Goal: Entertainment & Leisure: Browse casually

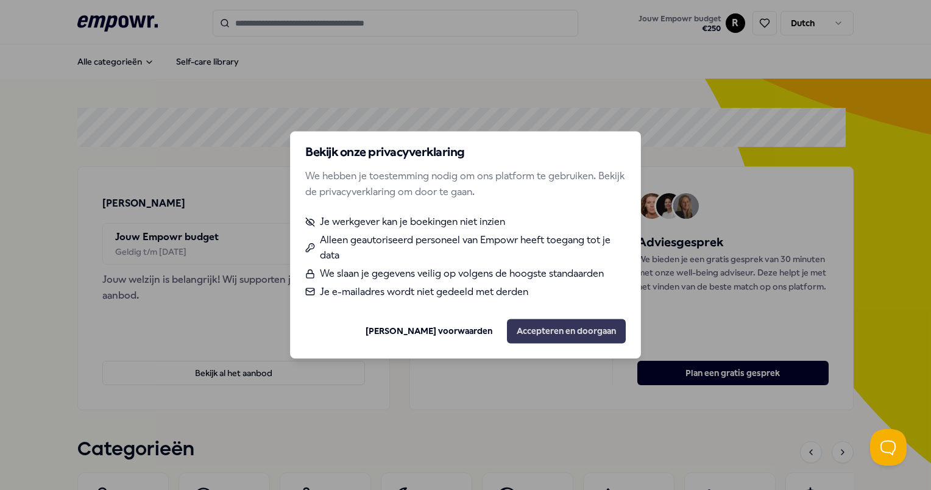
click at [580, 329] on button "Accepteren en doorgaan" at bounding box center [566, 331] width 119 height 24
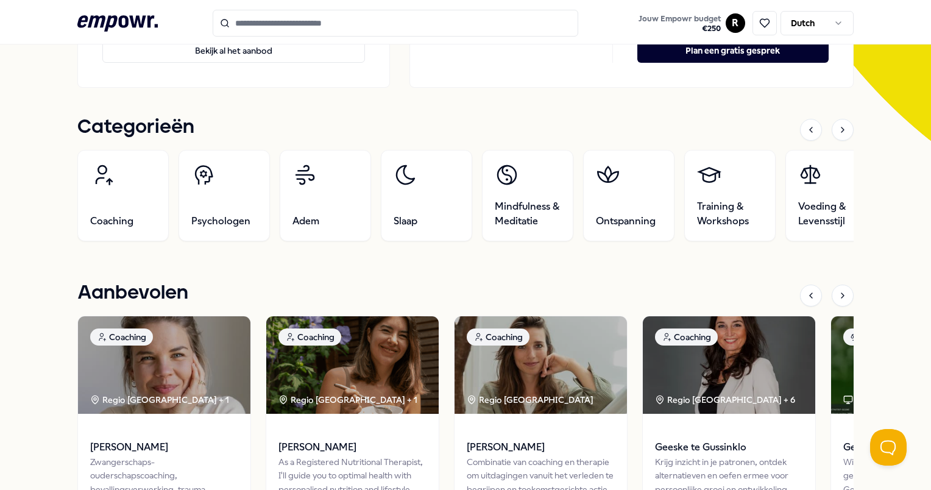
scroll to position [365, 0]
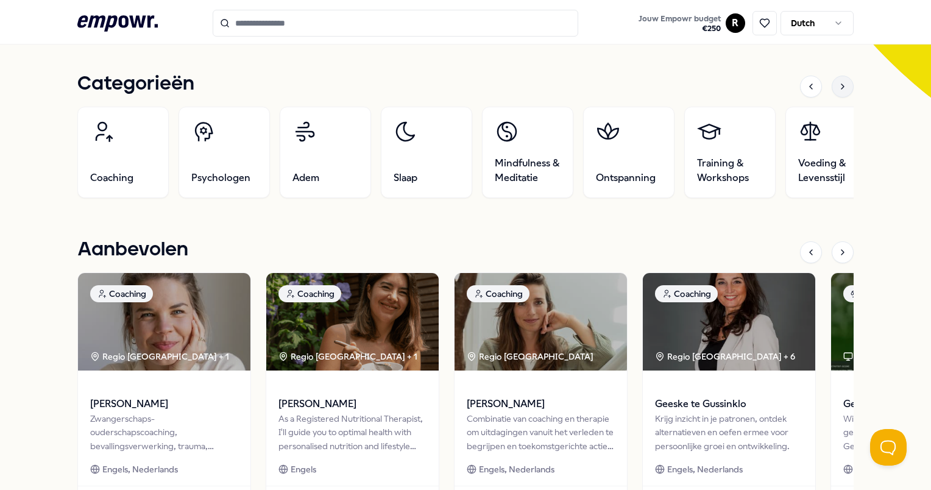
click at [833, 80] on div at bounding box center [842, 87] width 22 height 22
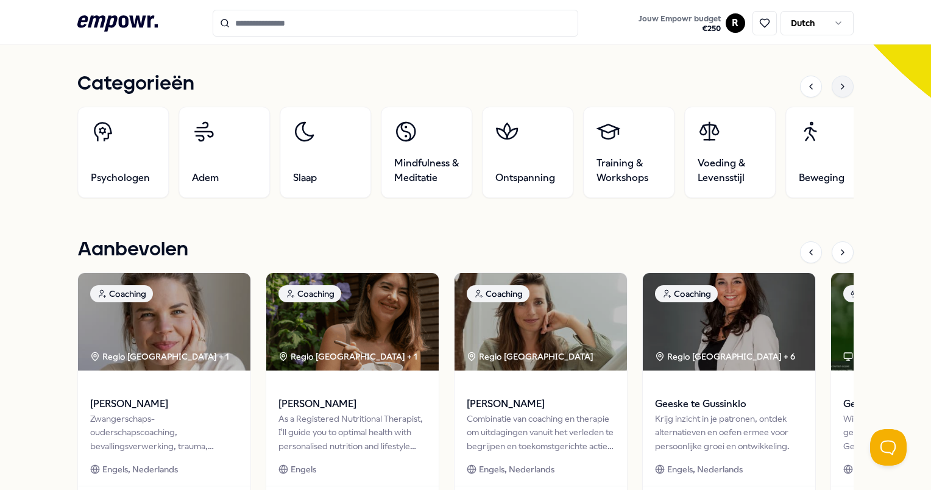
click at [833, 80] on div at bounding box center [842, 87] width 22 height 22
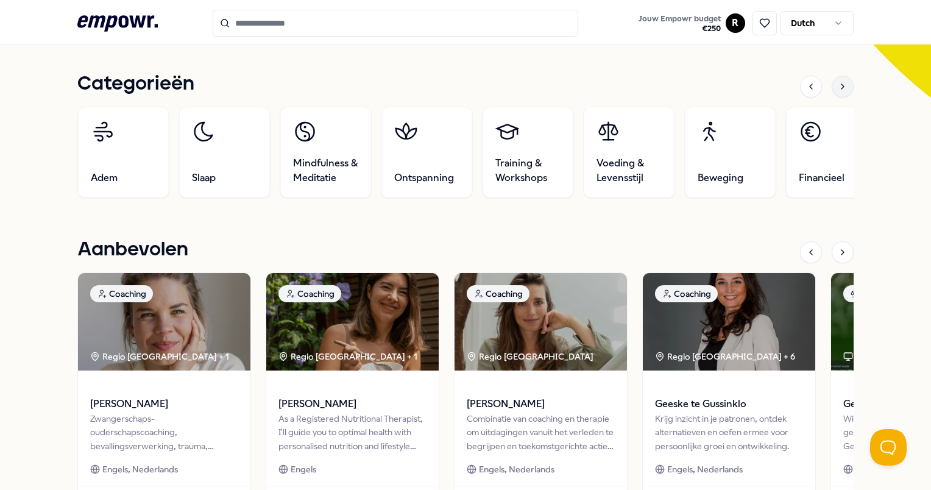
click at [833, 80] on div at bounding box center [842, 87] width 22 height 22
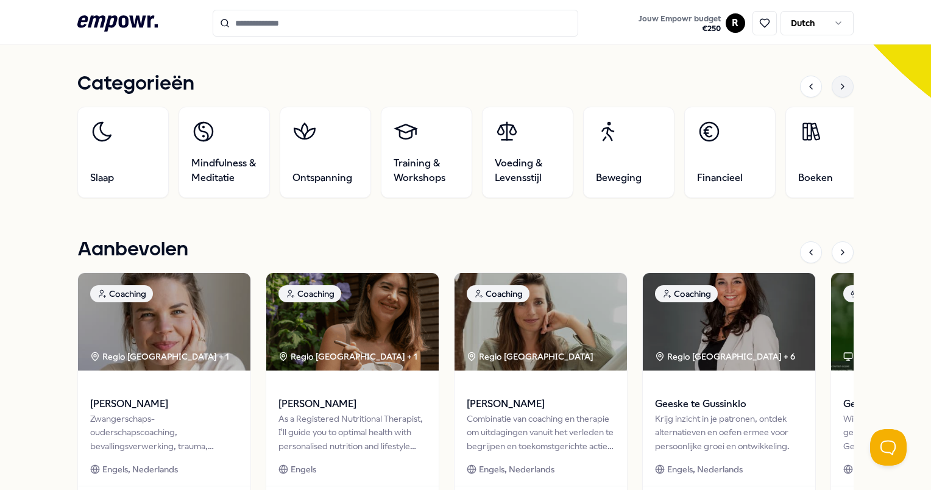
click at [833, 80] on div at bounding box center [842, 87] width 22 height 22
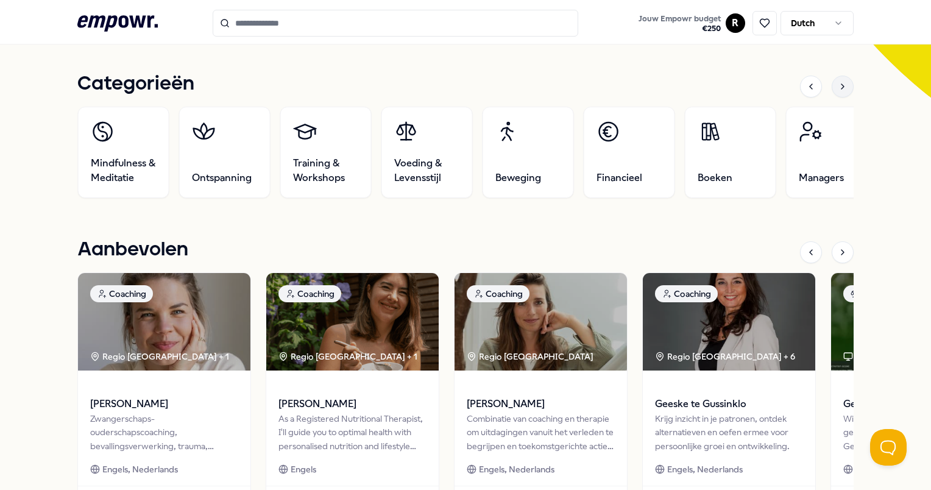
click at [833, 80] on div at bounding box center [842, 87] width 22 height 22
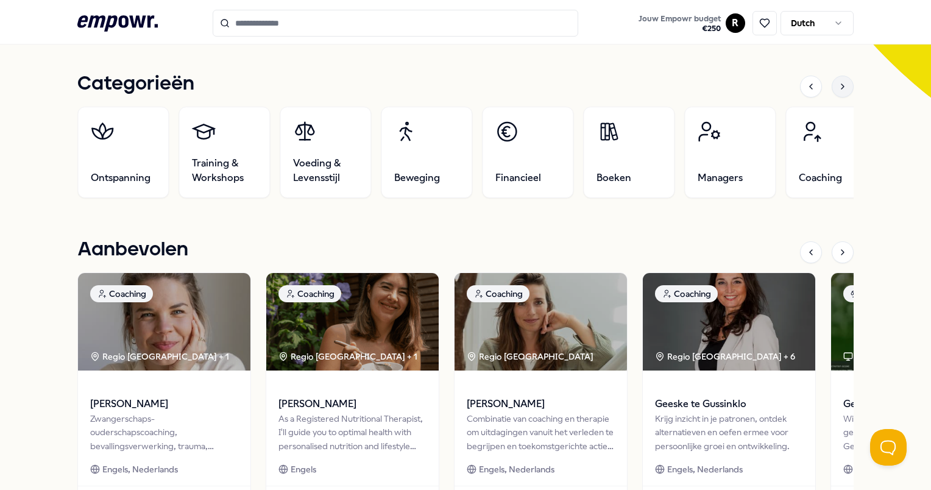
click at [833, 80] on div at bounding box center [842, 87] width 22 height 22
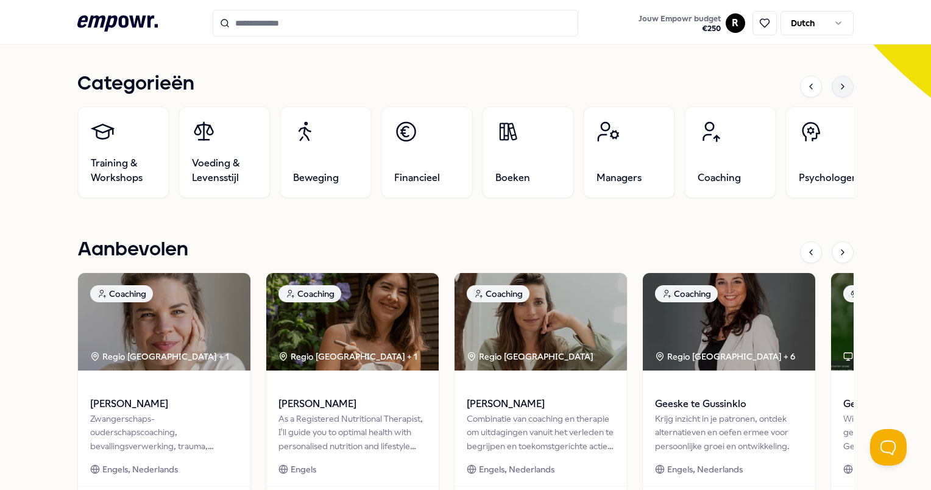
click at [833, 80] on div at bounding box center [842, 87] width 22 height 22
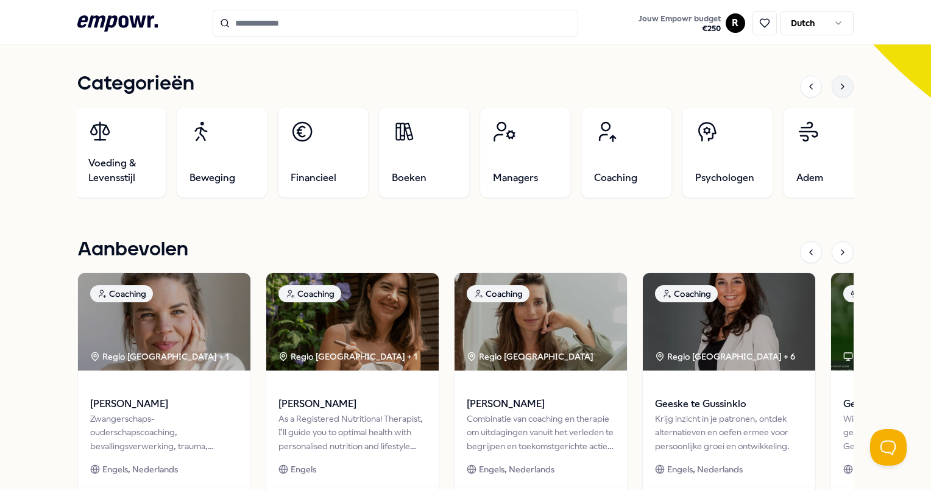
click at [833, 80] on div at bounding box center [842, 87] width 22 height 22
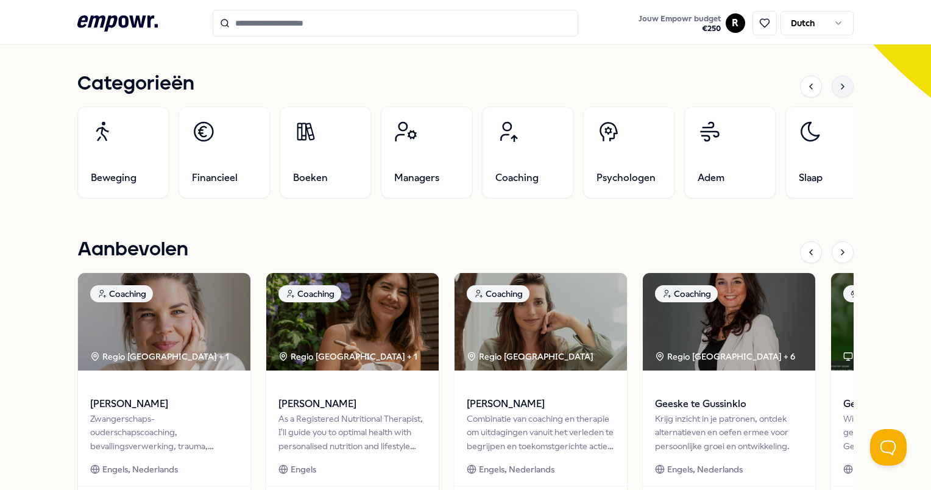
click at [833, 80] on div at bounding box center [842, 87] width 22 height 22
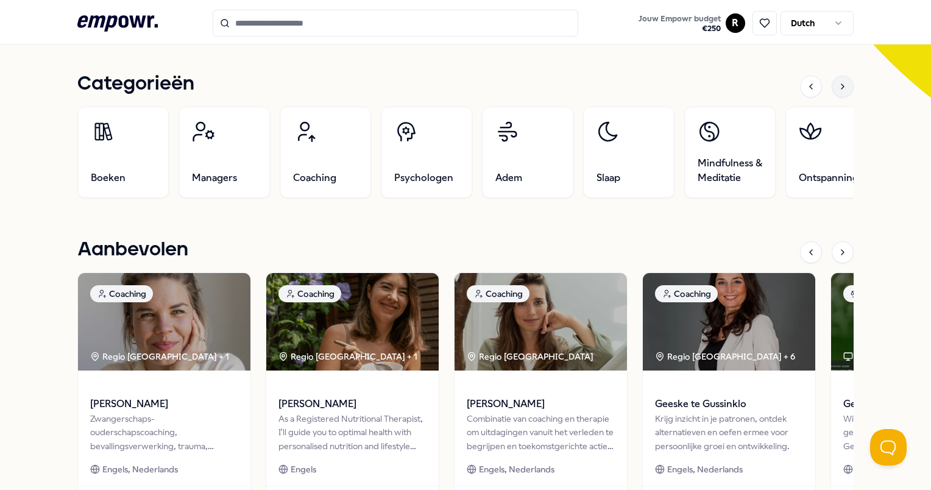
click at [833, 80] on div at bounding box center [842, 87] width 22 height 22
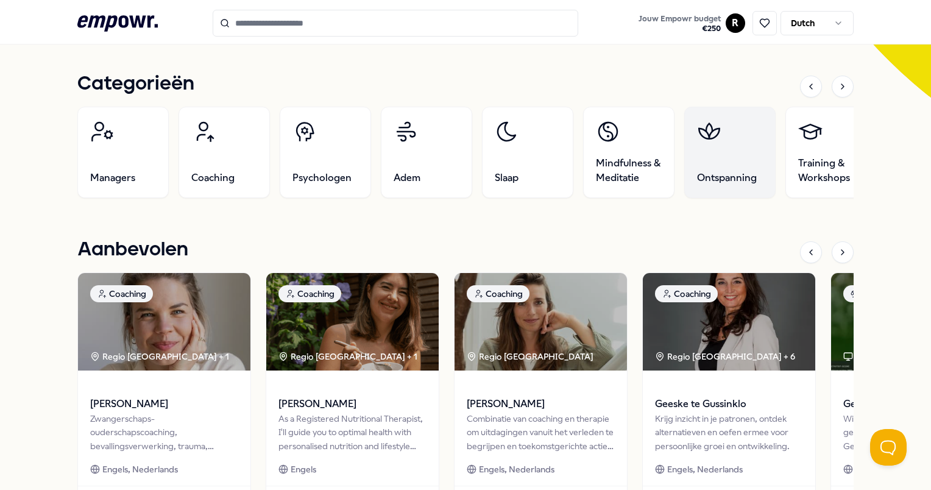
click at [732, 159] on link "Ontspanning" at bounding box center [729, 152] width 91 height 91
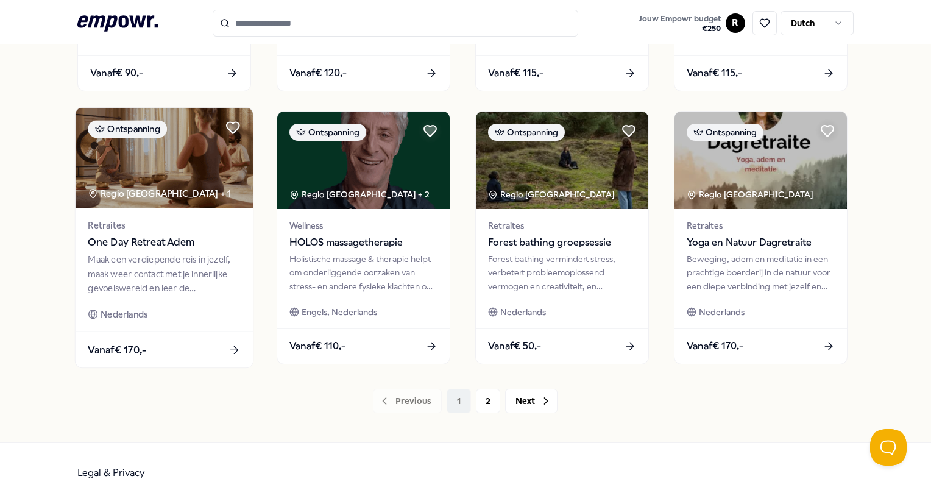
scroll to position [599, 0]
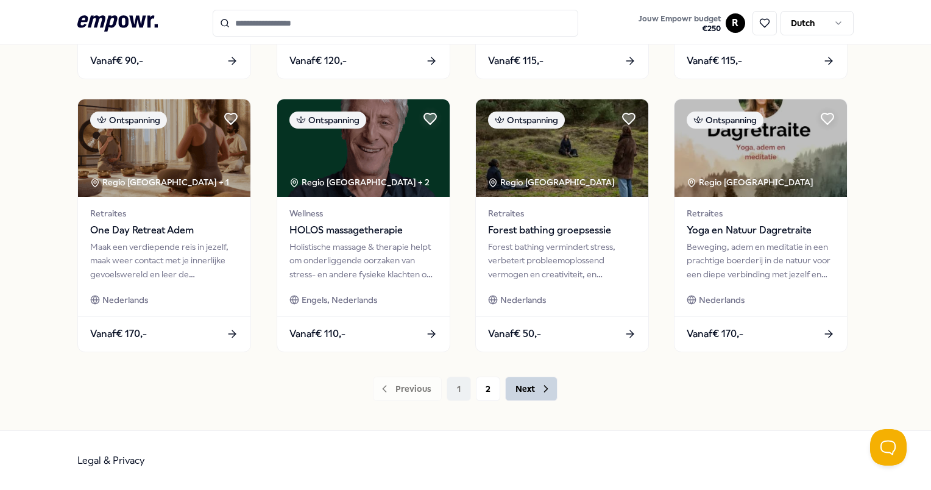
click at [532, 392] on button "Next" at bounding box center [531, 388] width 52 height 24
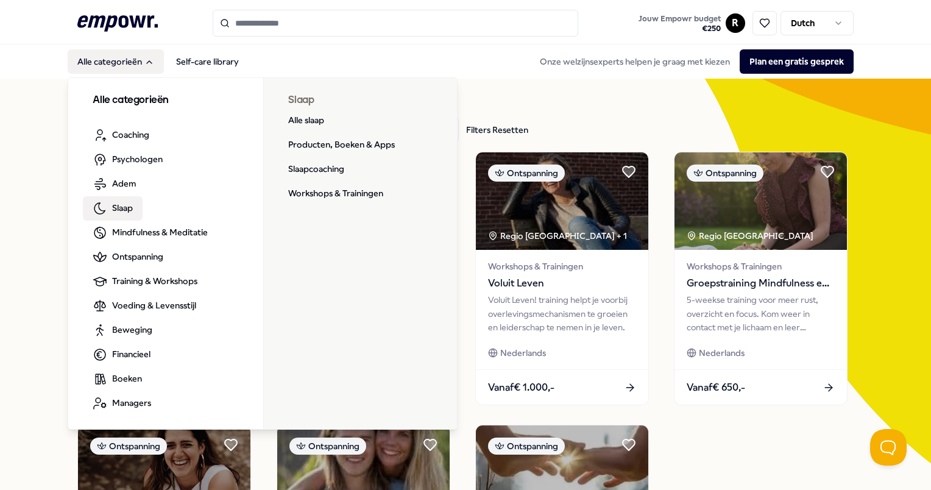
click at [114, 211] on span "Slaap" at bounding box center [122, 207] width 21 height 13
